Goal: Information Seeking & Learning: Learn about a topic

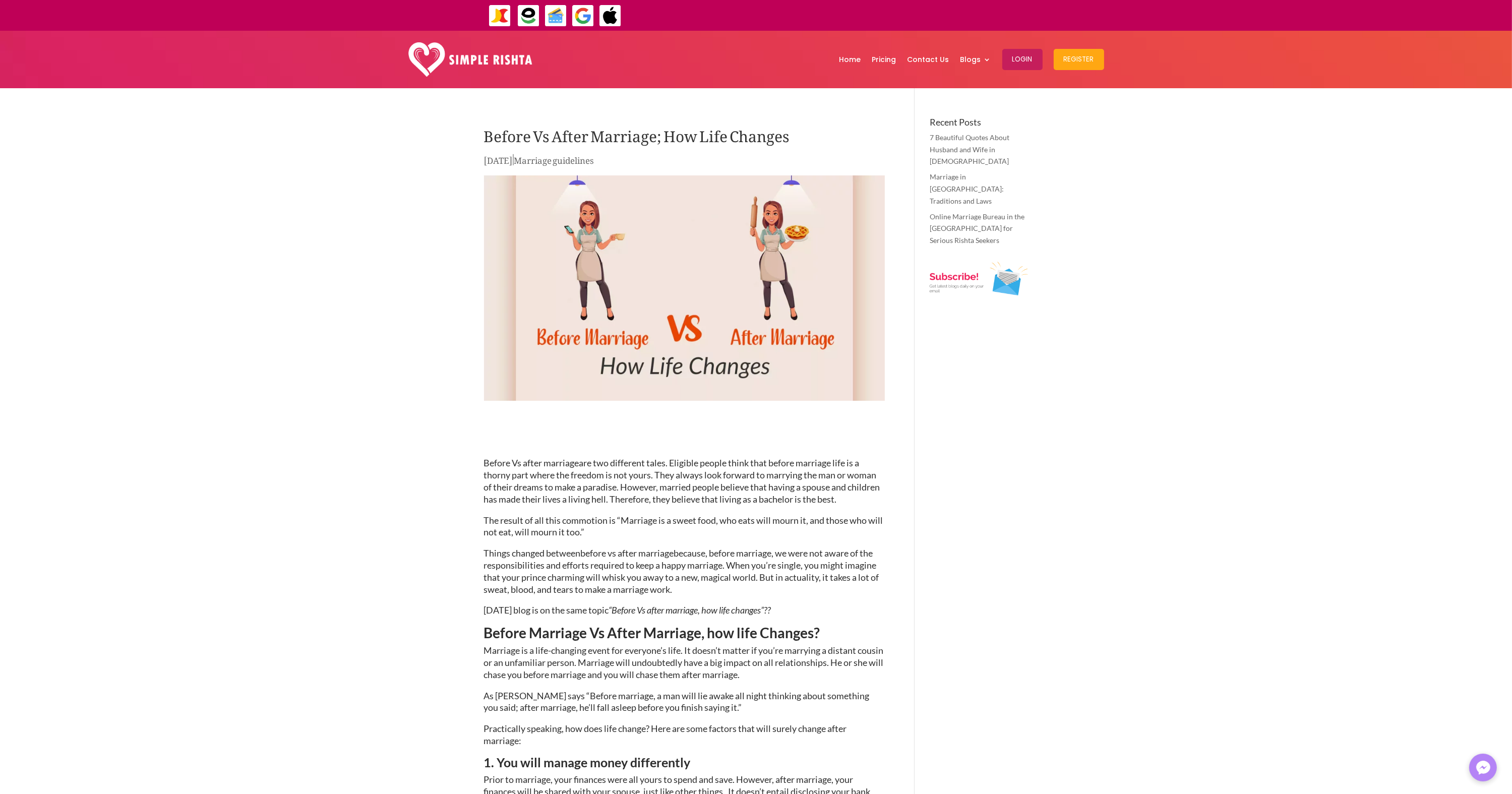
click at [773, 283] on img at bounding box center [685, 288] width 401 height 226
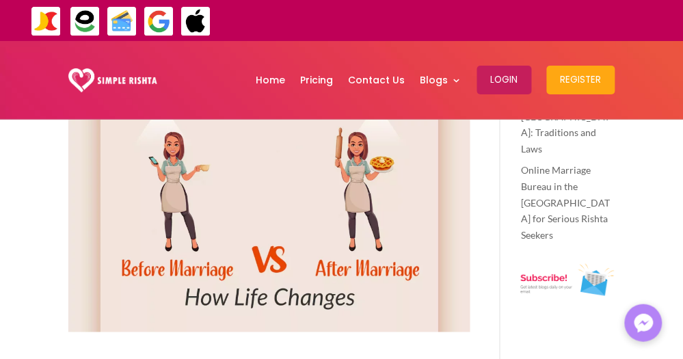
scroll to position [164, 0]
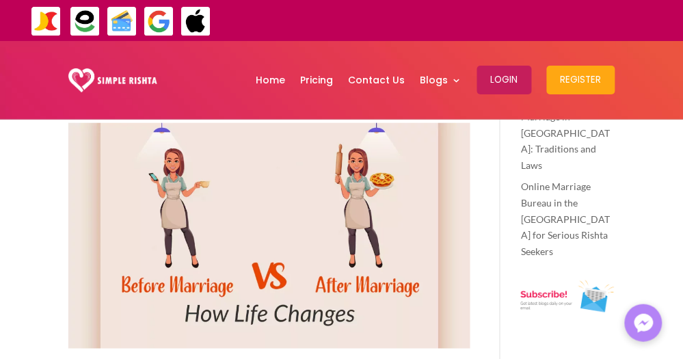
scroll to position [155, 0]
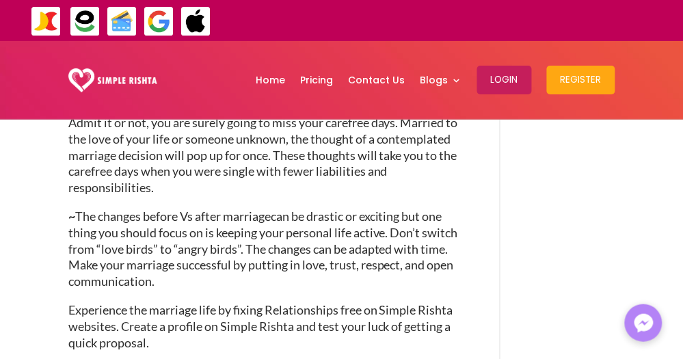
scroll to position [2501, 0]
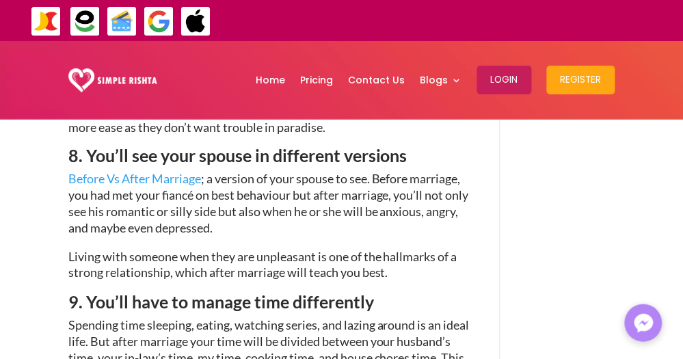
scroll to position [2145, 0]
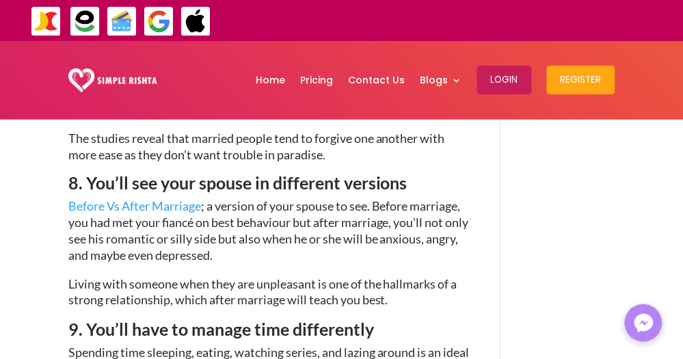
click at [434, 256] on span "; a version of your spouse to see. Before marriage, you had met your fiancé on …" at bounding box center [268, 231] width 401 height 64
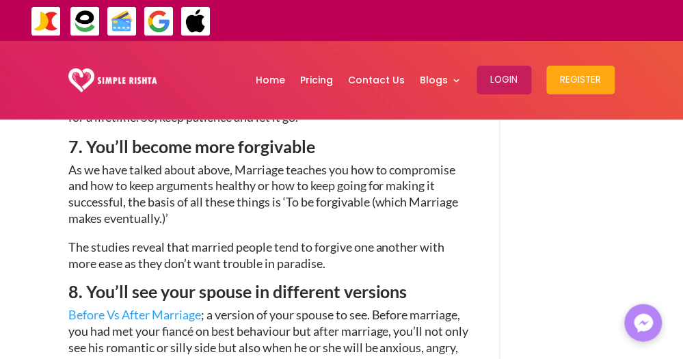
scroll to position [2036, 0]
click at [502, 220] on div "Before Vs After Marriage; How Life Changes Feb 27, 2023 | Marriage guidelines B…" at bounding box center [341, 67] width 547 height 3887
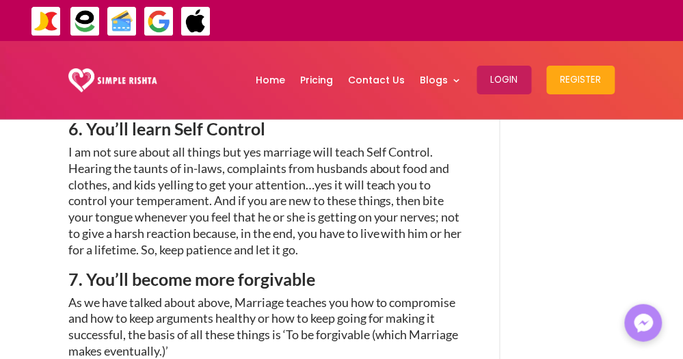
scroll to position [1899, 0]
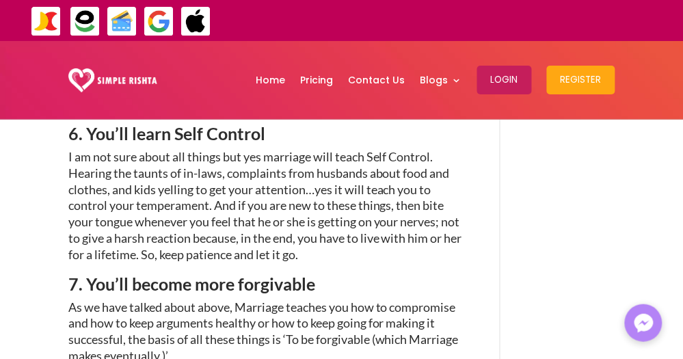
click at [401, 224] on span "I am not sure about all things but yes marriage will teach Self Control. Hearin…" at bounding box center [265, 205] width 394 height 113
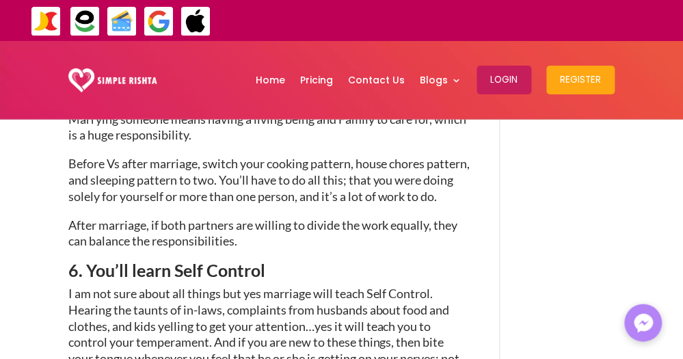
scroll to position [1735, 0]
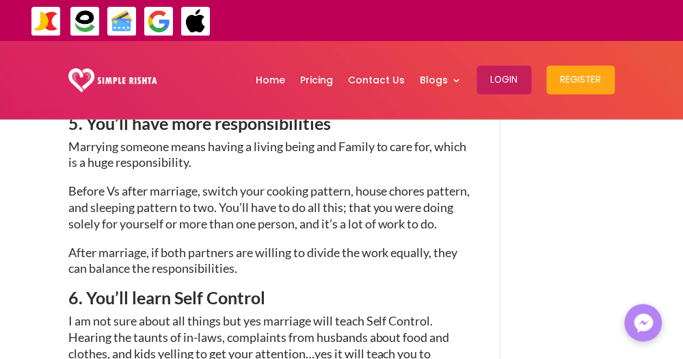
click at [409, 170] on span "Marrying someone means having a living being and Family to care for, which is a…" at bounding box center [267, 154] width 399 height 31
click at [408, 231] on span ", switch your cooking pattern, house chores pattern, and sleeping pattern to tw…" at bounding box center [269, 207] width 402 height 48
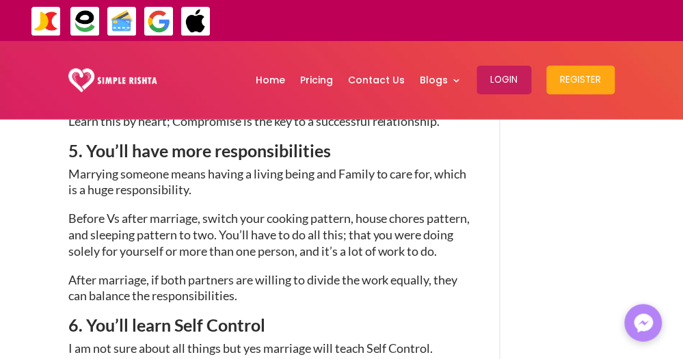
scroll to position [1707, 0]
click at [415, 247] on span ", switch your cooking pattern, house chores pattern, and sleeping pattern to tw…" at bounding box center [269, 235] width 402 height 48
type textarea "******"
click at [415, 247] on span ", switch your cooking pattern, house chores pattern, and sleeping pattern to tw…" at bounding box center [269, 235] width 402 height 48
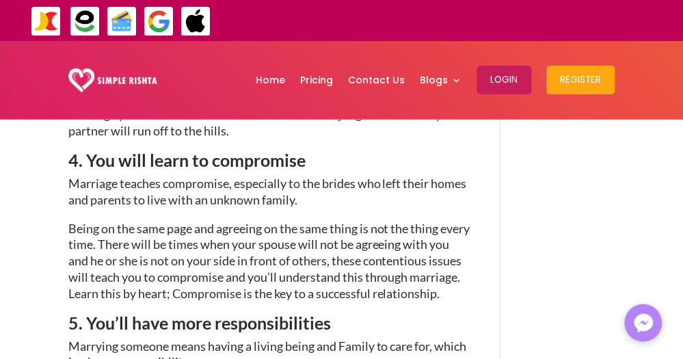
scroll to position [1543, 0]
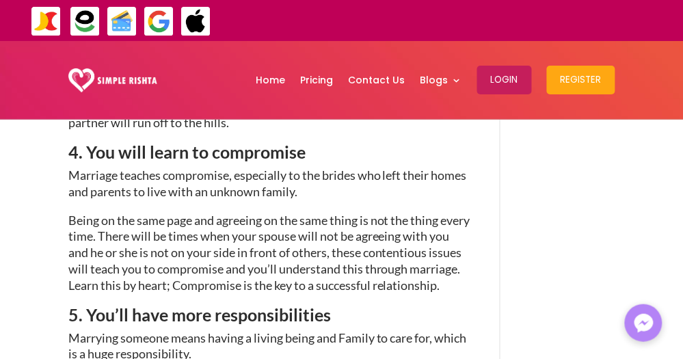
click at [441, 239] on span "Being on the same page and agreeing on the same thing is not the thing every ti…" at bounding box center [269, 253] width 402 height 80
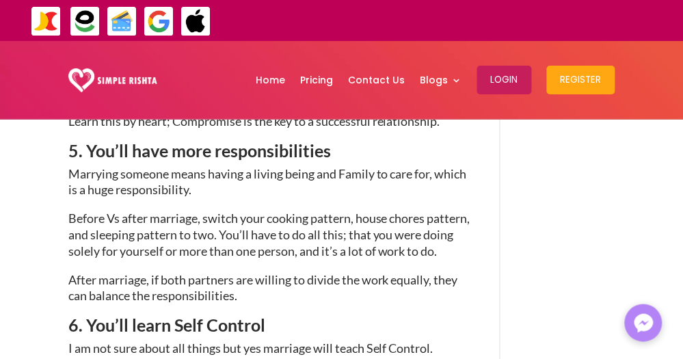
scroll to position [1735, 0]
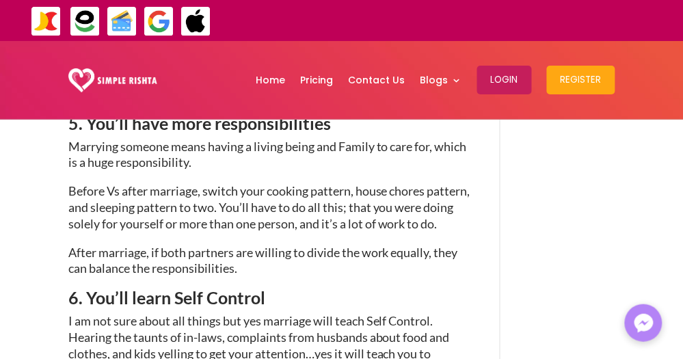
click at [302, 170] on span "Marrying someone means having a living being and Family to care for, which is a…" at bounding box center [267, 154] width 399 height 31
click at [288, 222] on span ", switch your cooking pattern, house chores pattern, and sleeping pattern to tw…" at bounding box center [269, 207] width 402 height 48
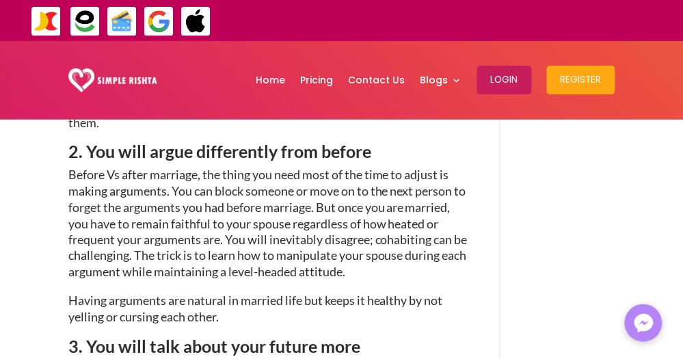
scroll to position [1161, 0]
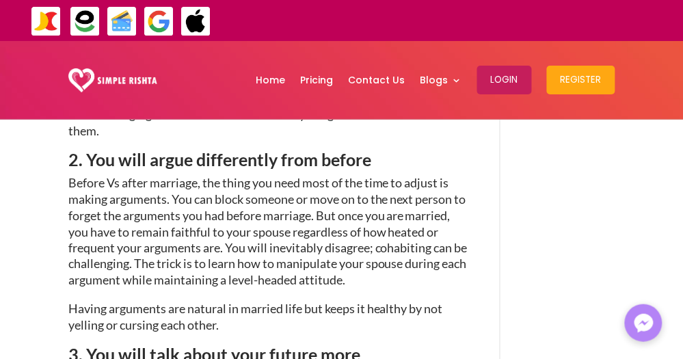
click at [267, 207] on p "Before Vs after marriage , the thing you need most of the time to adjust is mak…" at bounding box center [269, 238] width 402 height 127
click at [260, 278] on span ", the thing you need most of the time to adjust is making arguments. You can bl…" at bounding box center [267, 231] width 399 height 113
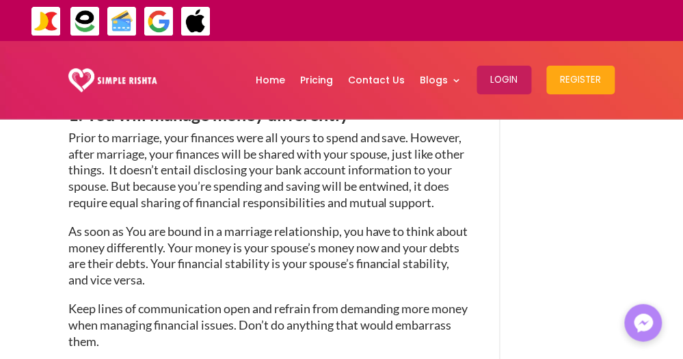
scroll to position [943, 0]
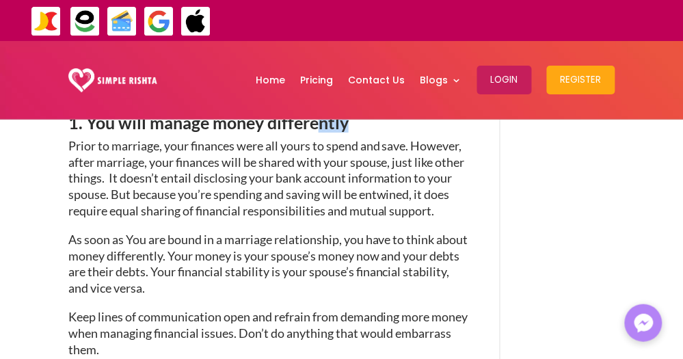
drag, startPoint x: 348, startPoint y: 140, endPoint x: 317, endPoint y: 141, distance: 31.5
click at [317, 133] on span "1. You will manage money differently" at bounding box center [208, 122] width 280 height 21
click at [302, 133] on span "1. You will manage money differently" at bounding box center [208, 122] width 280 height 21
drag, startPoint x: 354, startPoint y: 140, endPoint x: 269, endPoint y: 139, distance: 84.8
click at [269, 138] on h3 "1. You will manage money differently" at bounding box center [269, 126] width 402 height 24
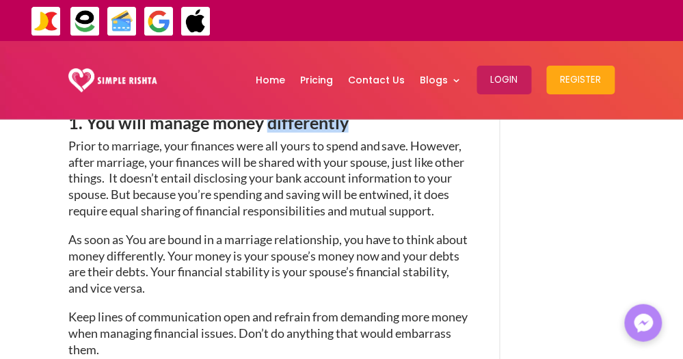
click at [308, 133] on span "1. You will manage money differently" at bounding box center [208, 122] width 280 height 21
drag, startPoint x: 360, startPoint y: 142, endPoint x: 311, endPoint y: 142, distance: 48.6
click at [311, 138] on h3 "1. You will manage money differently" at bounding box center [269, 126] width 402 height 24
click at [352, 138] on h3 "1. You will manage money differently" at bounding box center [269, 126] width 402 height 24
drag, startPoint x: 352, startPoint y: 141, endPoint x: 307, endPoint y: 139, distance: 45.2
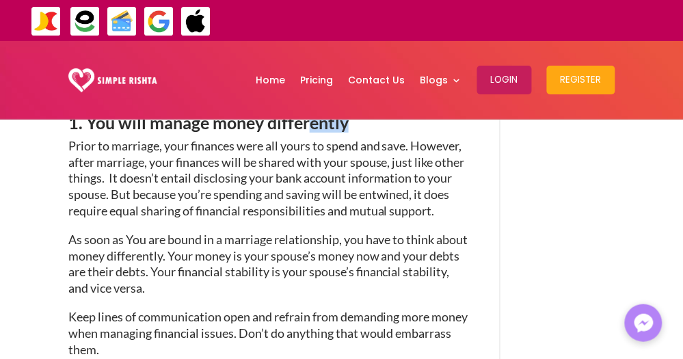
click at [307, 138] on h3 "1. You will manage money differently" at bounding box center [269, 126] width 402 height 24
click at [315, 257] on span "As soon as You are bound in a marriage relationship, you have to think about mo…" at bounding box center [268, 264] width 400 height 64
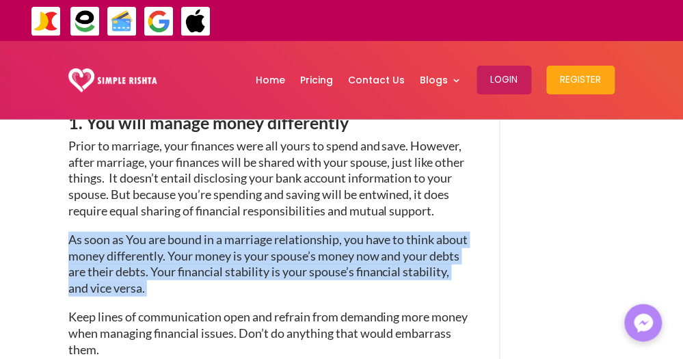
click at [315, 257] on span "As soon as You are bound in a marriage relationship, you have to think about mo…" at bounding box center [268, 264] width 400 height 64
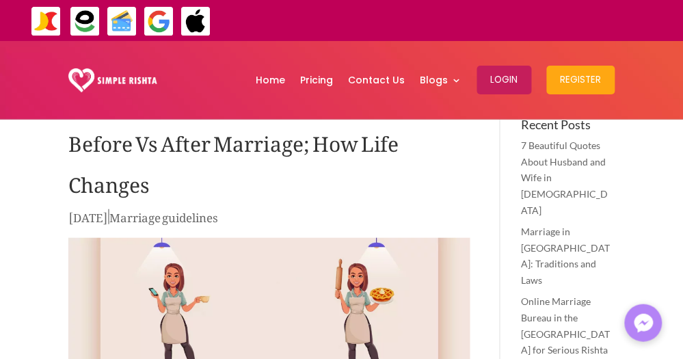
scroll to position [40, 0]
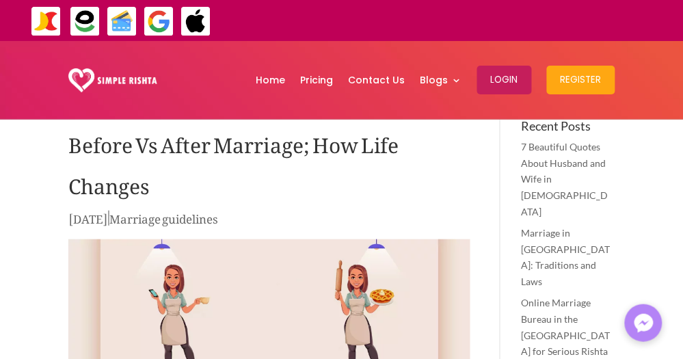
click at [107, 81] on img at bounding box center [112, 80] width 89 height 25
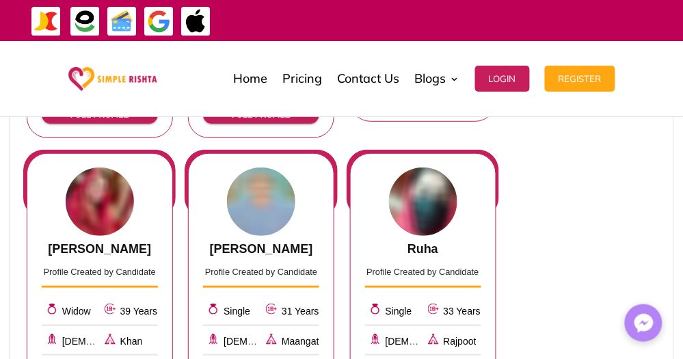
scroll to position [903, 0]
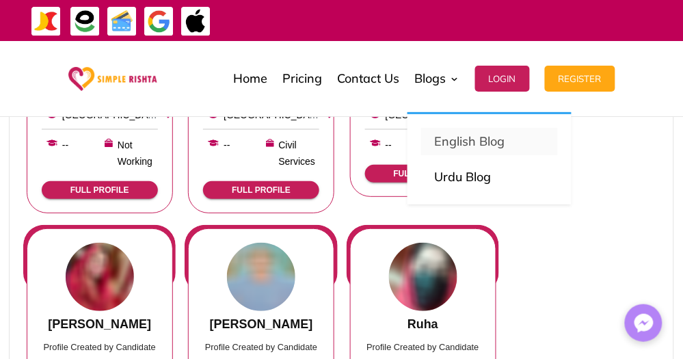
click at [447, 143] on p "English Blog" at bounding box center [489, 141] width 109 height 19
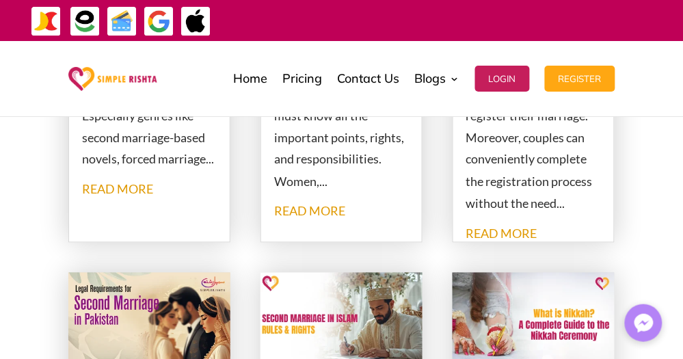
scroll to position [1341, 0]
